Goal: Task Accomplishment & Management: Manage account settings

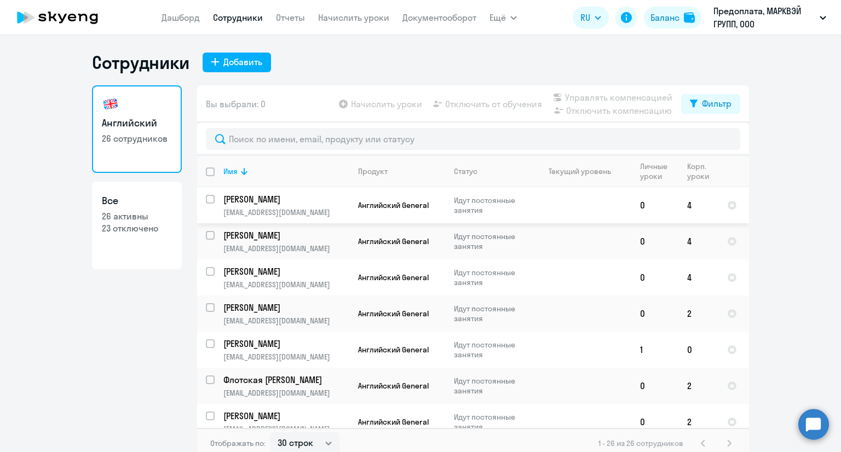
select select "30"
click at [189, 18] on link "Дашборд" at bounding box center [180, 17] width 38 height 11
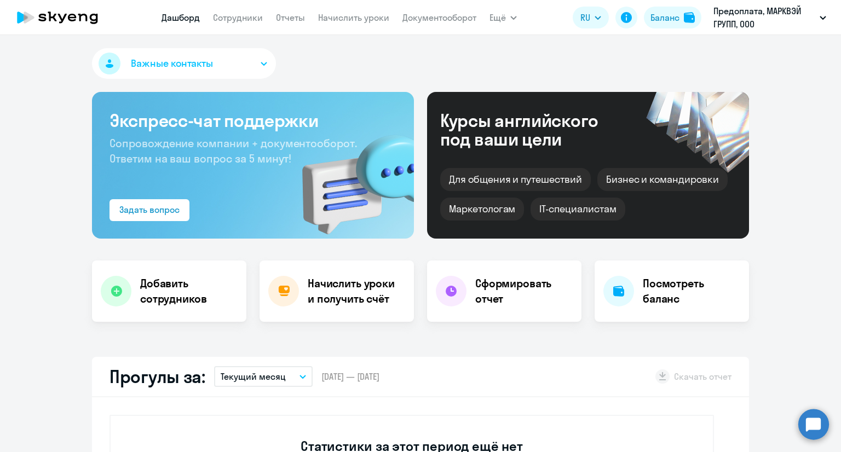
select select "30"
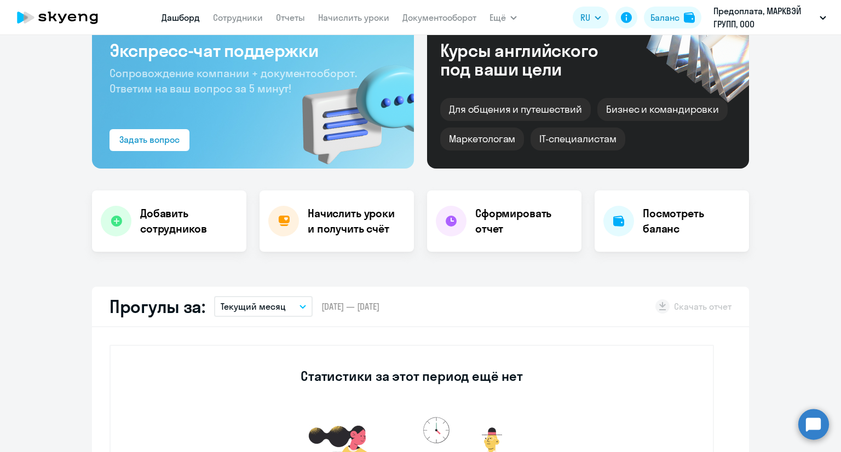
scroll to position [164, 0]
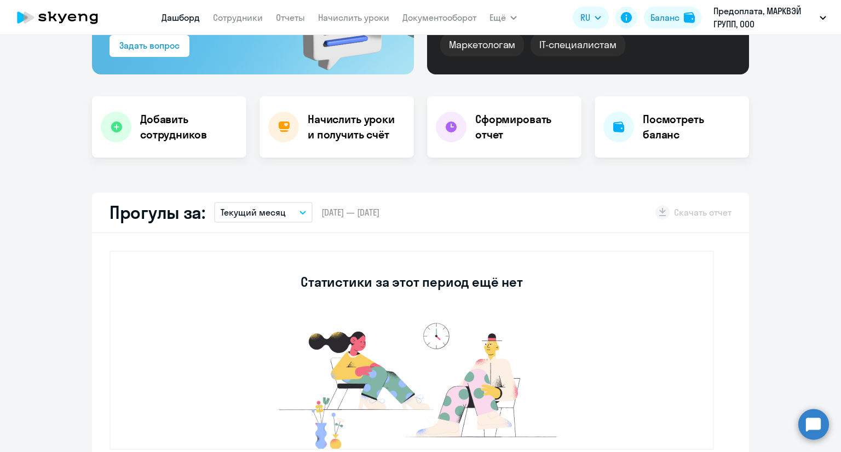
click at [260, 211] on p "Текущий месяц" at bounding box center [253, 212] width 65 height 13
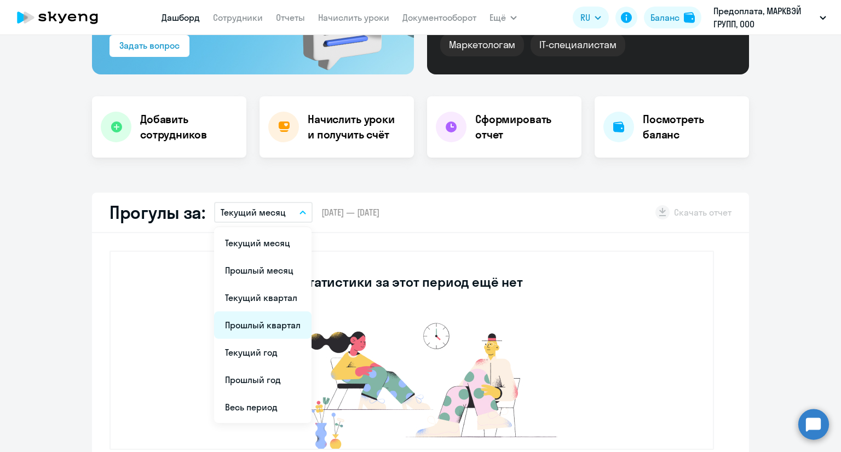
click at [262, 332] on li "Прошлый квартал" at bounding box center [262, 324] width 97 height 27
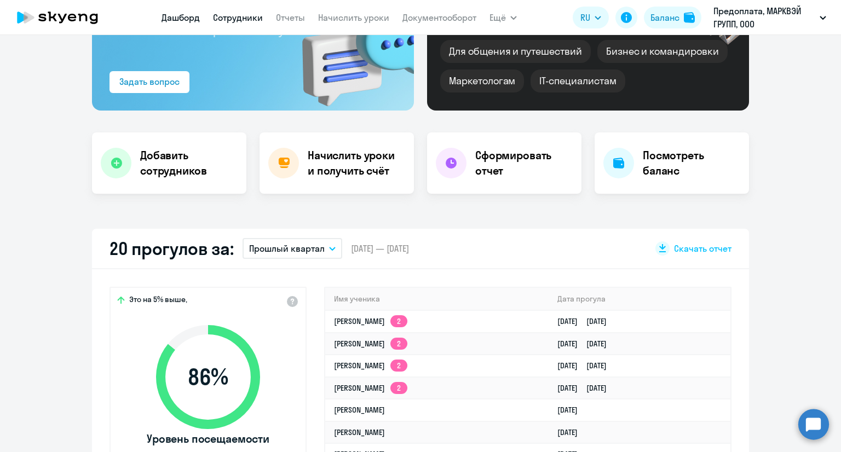
scroll to position [0, 0]
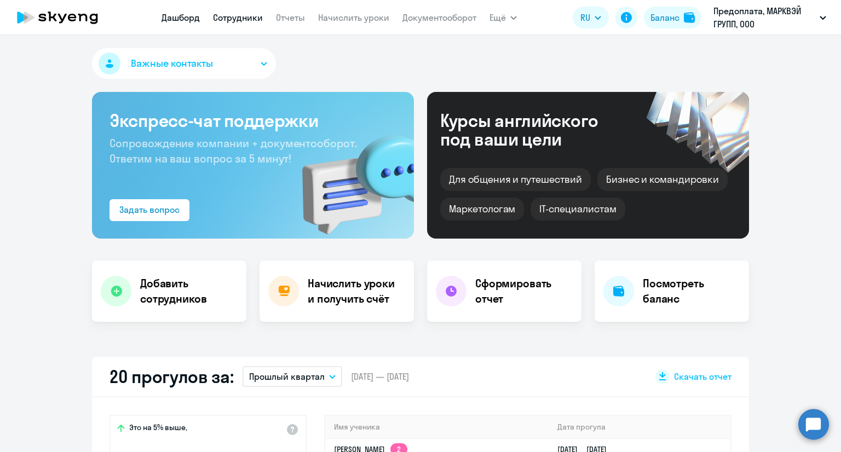
click at [253, 17] on link "Сотрудники" at bounding box center [238, 17] width 50 height 11
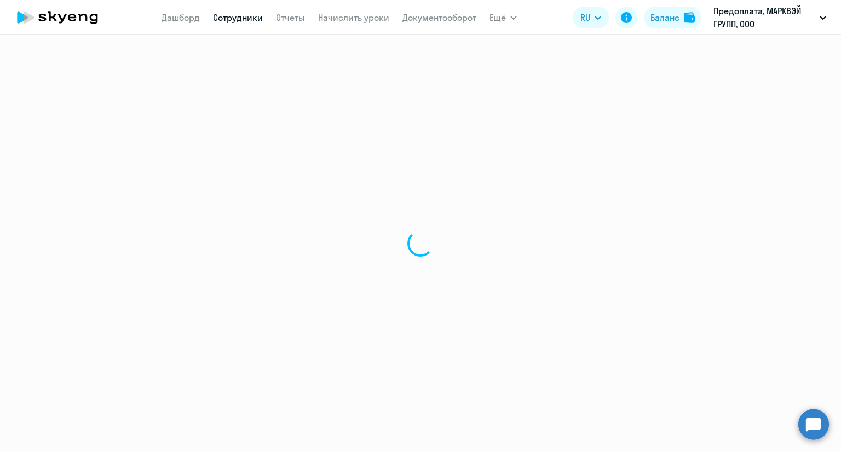
select select "30"
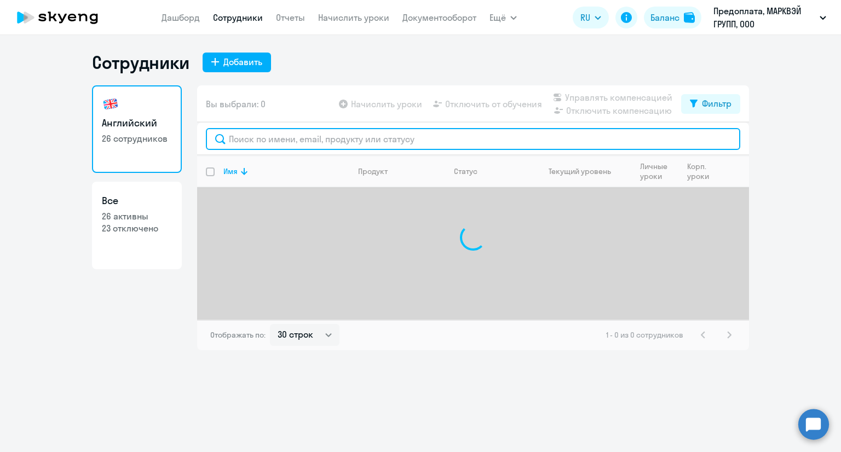
click at [302, 138] on input "text" at bounding box center [473, 139] width 534 height 22
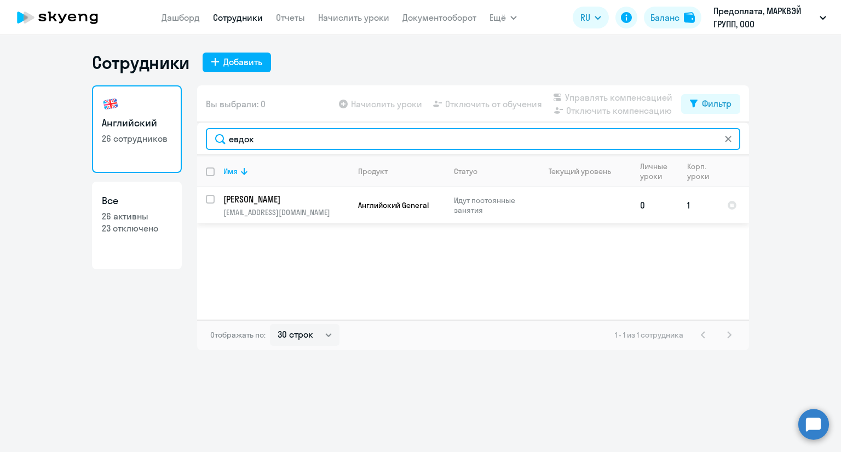
type input "евдок"
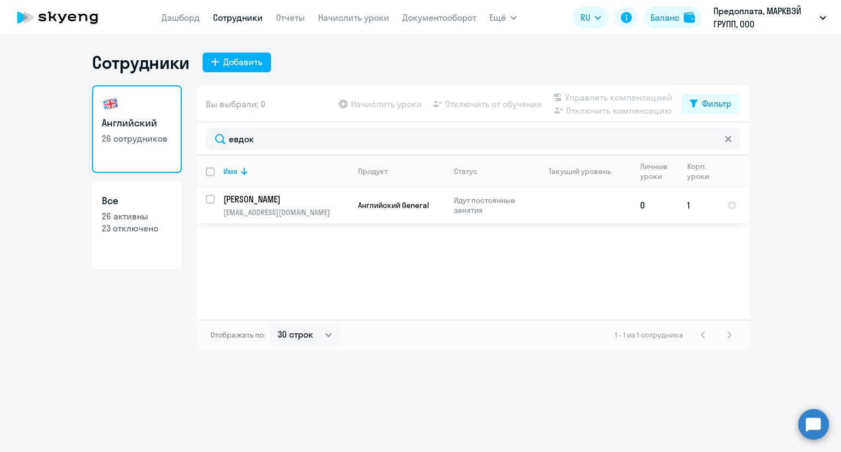
click at [246, 205] on p "[PERSON_NAME]" at bounding box center [285, 199] width 124 height 12
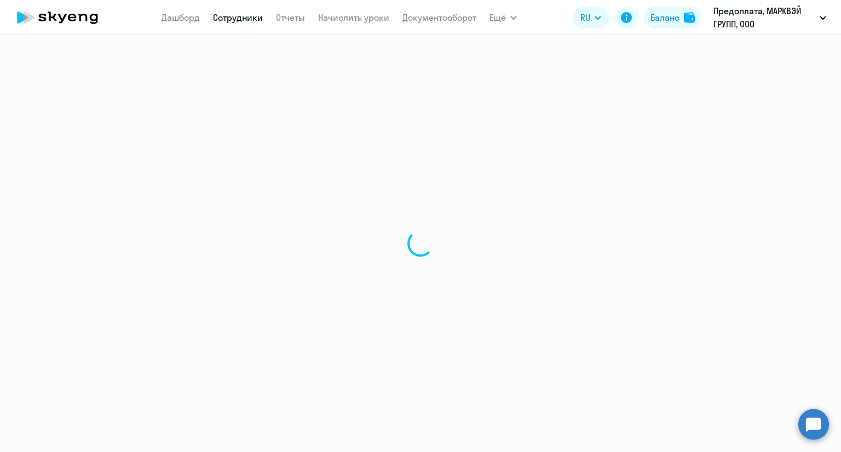
select select "english"
select select "30"
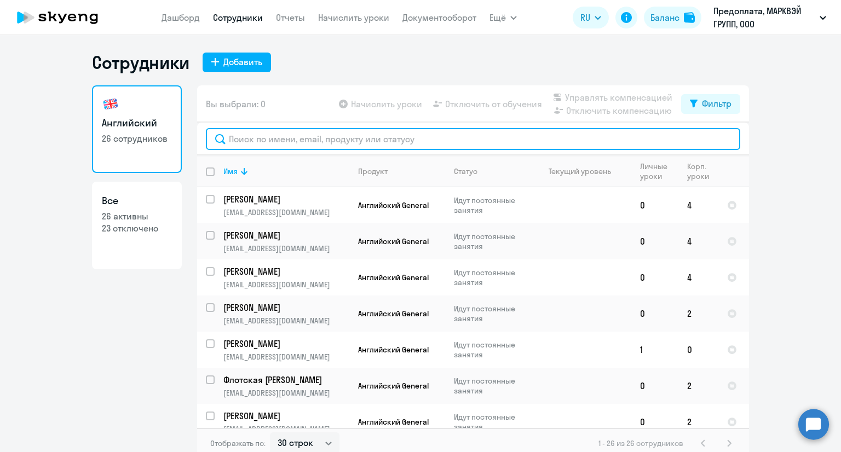
click at [280, 136] on input "text" at bounding box center [473, 139] width 534 height 22
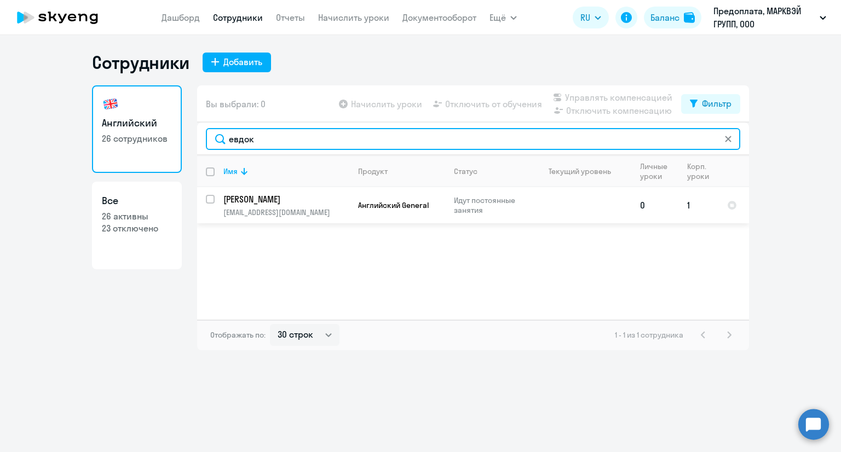
type input "евдок"
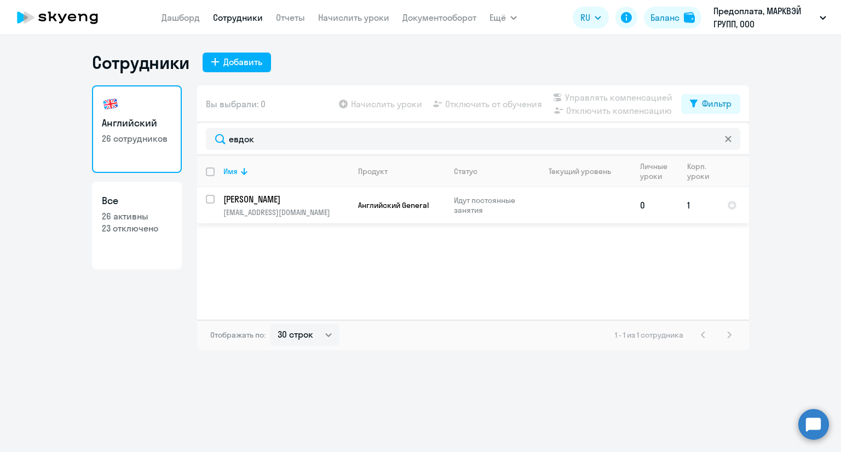
click at [215, 198] on td "[PERSON_NAME] [EMAIL_ADDRESS][DOMAIN_NAME]" at bounding box center [282, 205] width 135 height 36
select select "english"
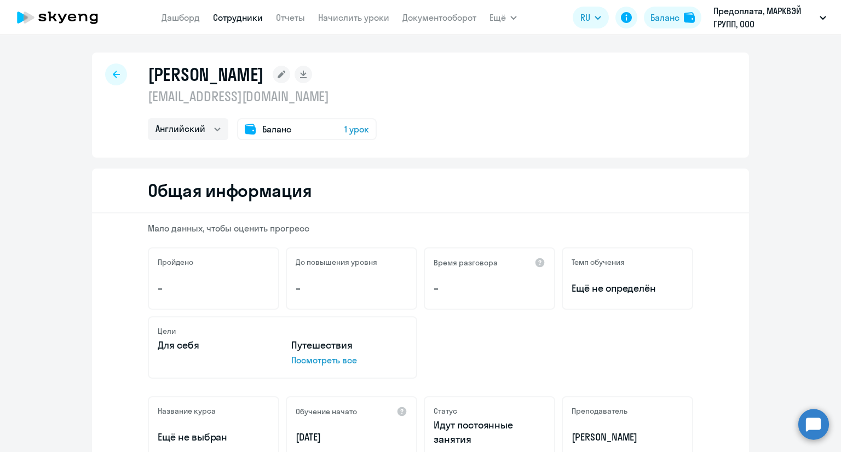
click at [221, 18] on link "Сотрудники" at bounding box center [238, 17] width 50 height 11
select select "30"
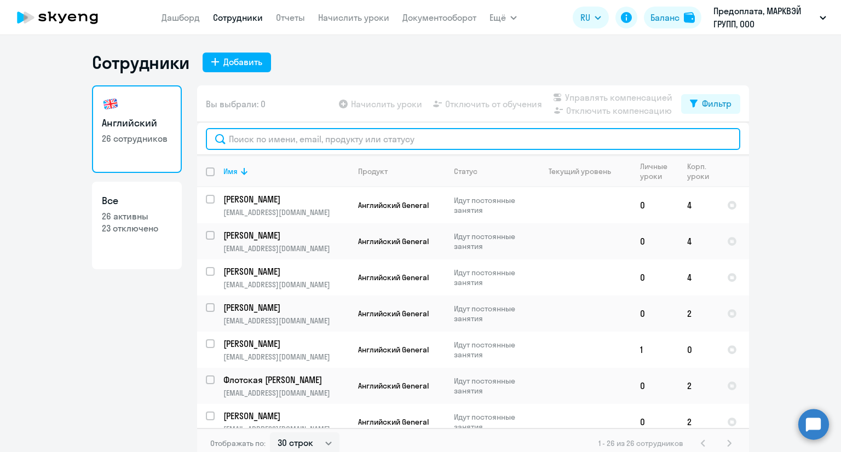
click at [391, 133] on input "text" at bounding box center [473, 139] width 534 height 22
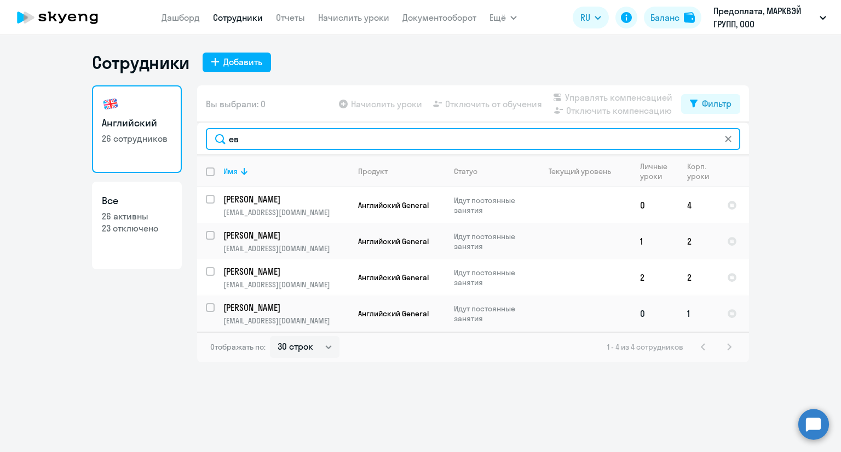
type input "ев"
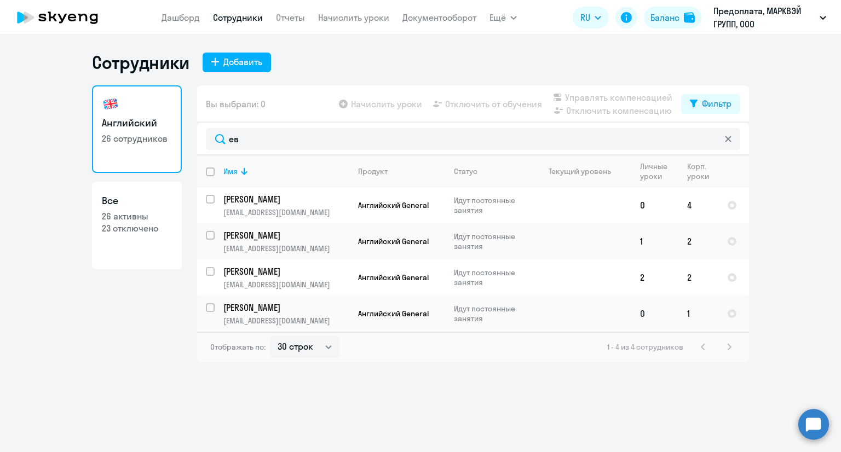
click at [210, 309] on input "select row 42544657" at bounding box center [217, 314] width 22 height 22
checkbox input "true"
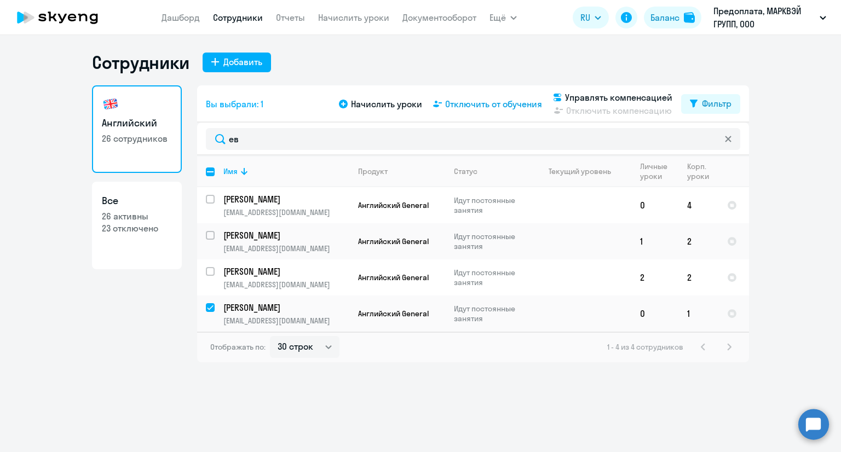
click at [475, 103] on span "Отключить от обучения" at bounding box center [493, 103] width 97 height 13
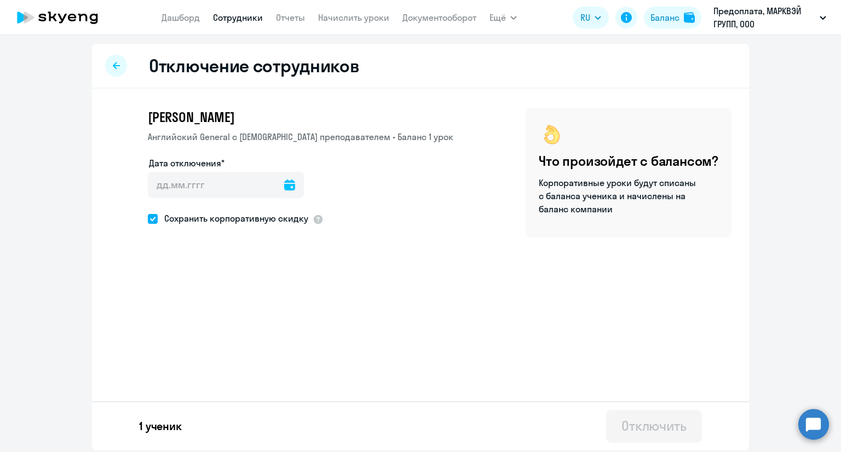
click at [284, 181] on icon at bounding box center [289, 185] width 11 height 11
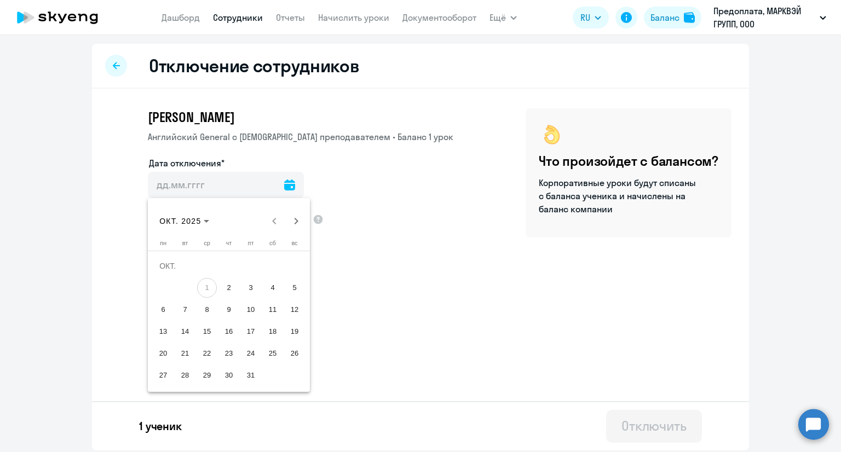
click at [164, 306] on span "6" at bounding box center [163, 310] width 20 height 20
type input "[DATE]"
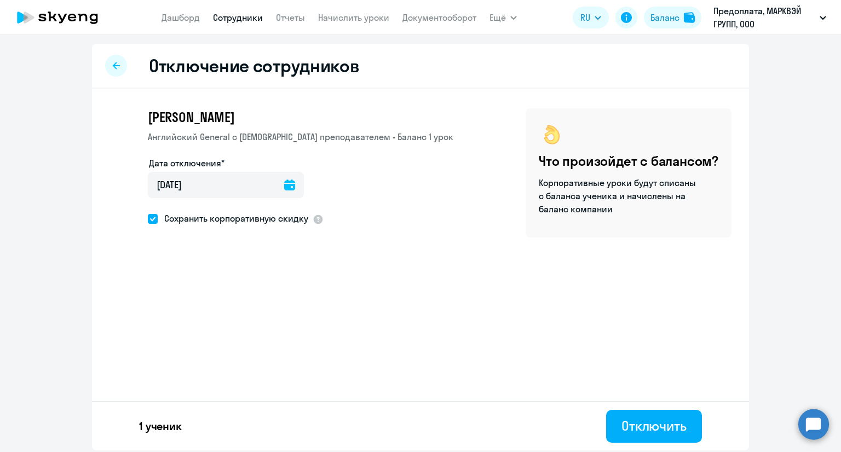
click at [234, 217] on span "Сохранить корпоративную скидку" at bounding box center [233, 218] width 151 height 13
click at [148, 218] on input "Сохранить корпоративную скидку" at bounding box center [147, 218] width 1 height 1
click at [234, 217] on span "Сохранить корпоративную скидку" at bounding box center [233, 218] width 151 height 13
click at [148, 218] on input "Сохранить корпоративную скидку" at bounding box center [147, 218] width 1 height 1
checkbox input "true"
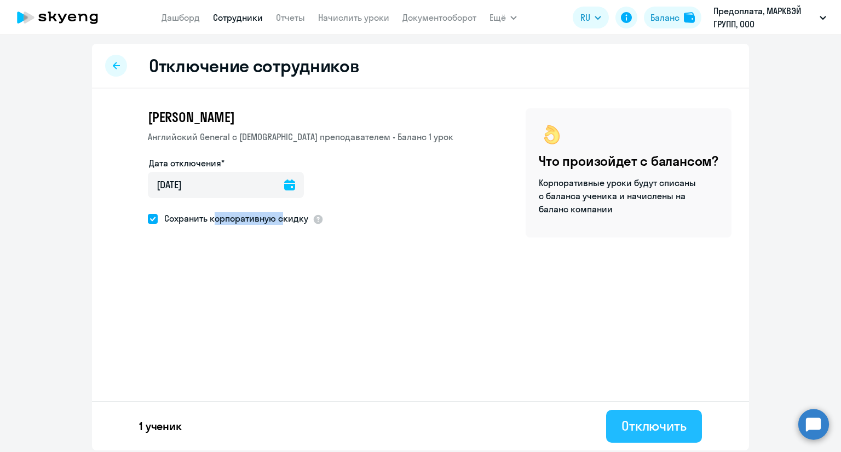
click at [648, 421] on div "Отключить" at bounding box center [653, 426] width 65 height 18
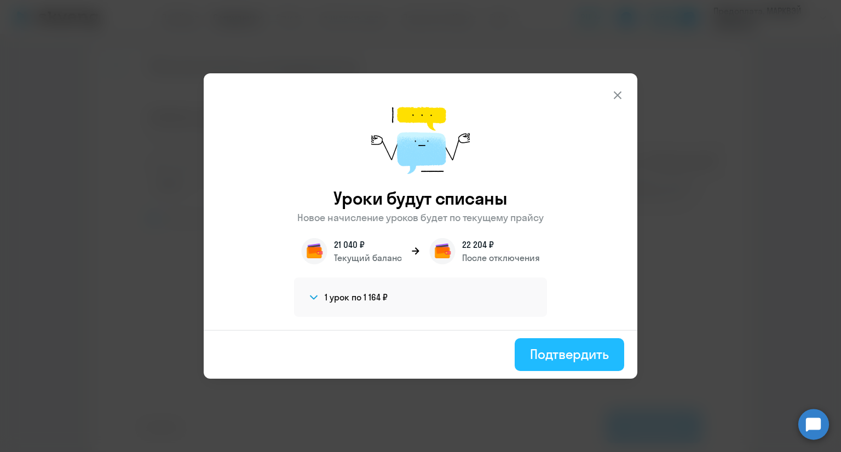
click at [552, 352] on div "Подтвердить" at bounding box center [569, 354] width 79 height 18
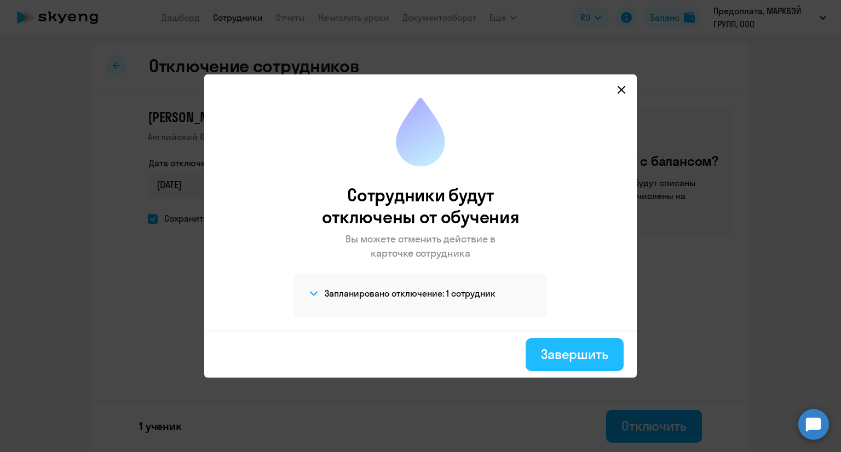
click at [571, 349] on div "Завершить" at bounding box center [574, 354] width 67 height 18
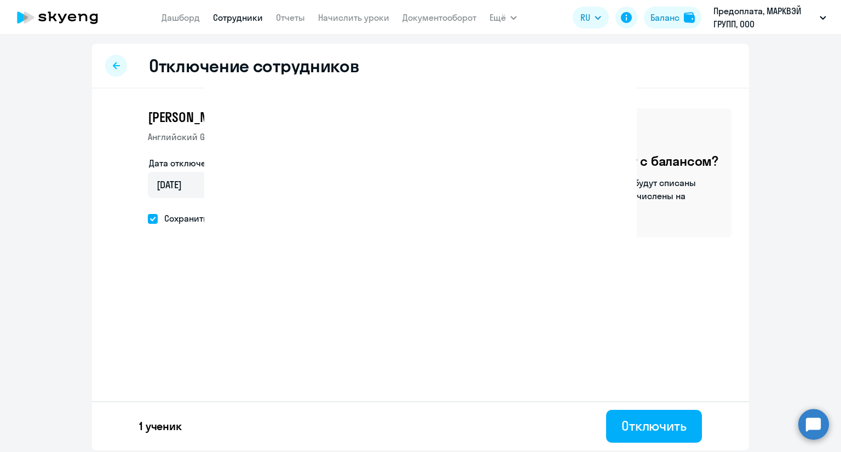
select select "30"
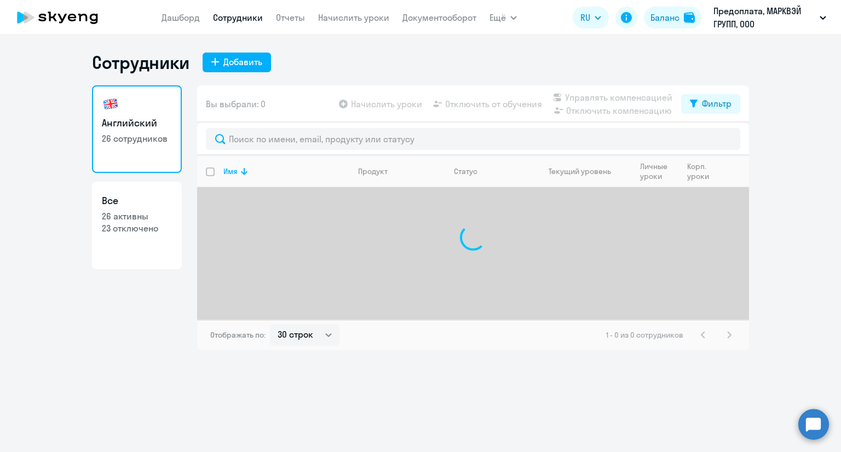
click at [85, 17] on icon at bounding box center [57, 17] width 96 height 27
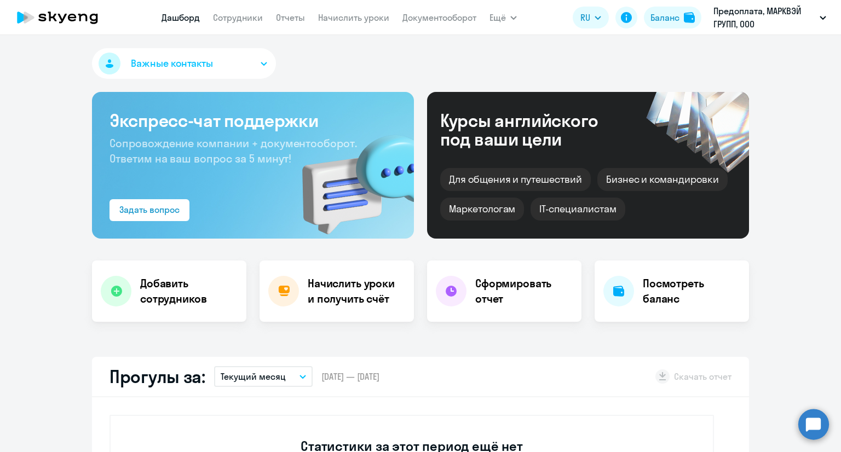
select select "30"
